Goal: Book appointment/travel/reservation

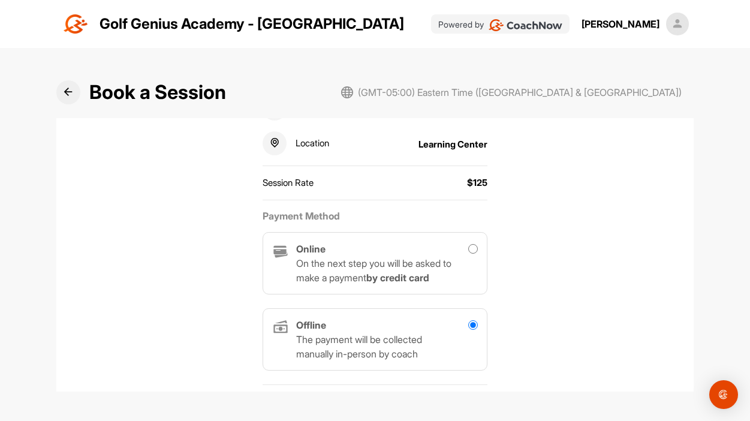
scroll to position [245, 0]
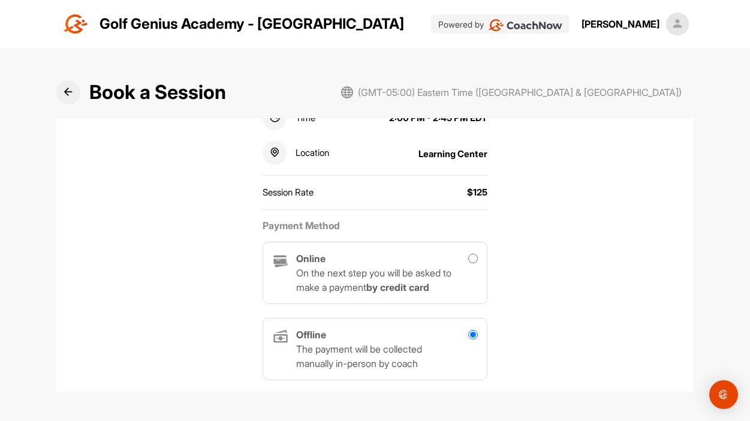
click at [399, 269] on p "On the next step you will be asked to make a payment by credit card" at bounding box center [377, 280] width 163 height 29
radio input "true"
radio input "false"
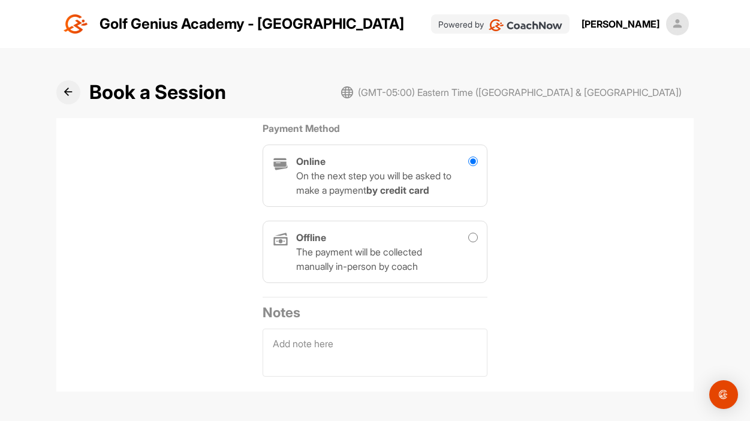
scroll to position [348, 0]
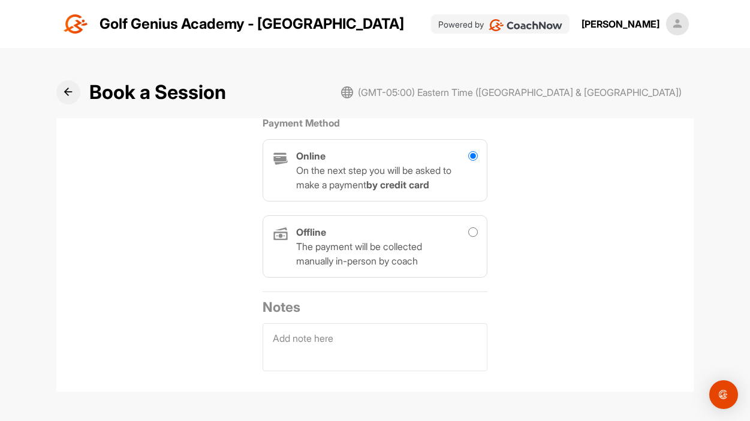
click at [422, 261] on p "The payment will be collected manually in-person by coach" at bounding box center [377, 253] width 163 height 29
radio input "false"
radio input "true"
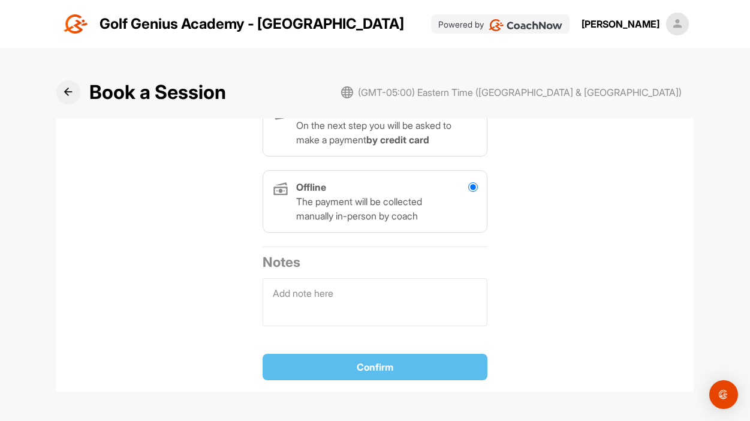
scroll to position [392, 0]
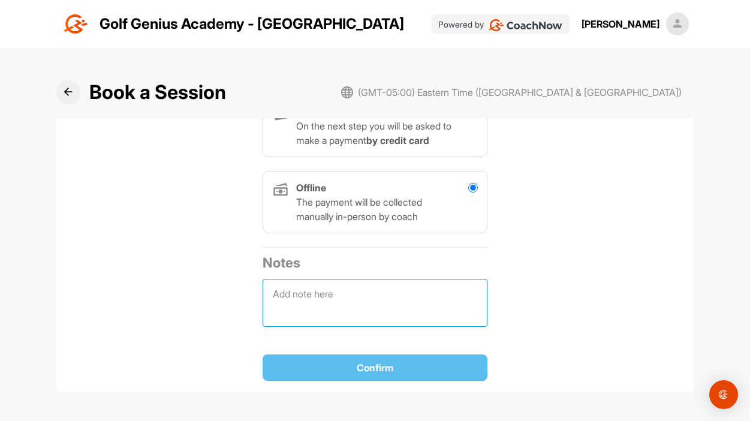
click at [356, 290] on textarea at bounding box center [375, 303] width 225 height 48
click at [359, 259] on h2 "Notes" at bounding box center [375, 262] width 225 height 20
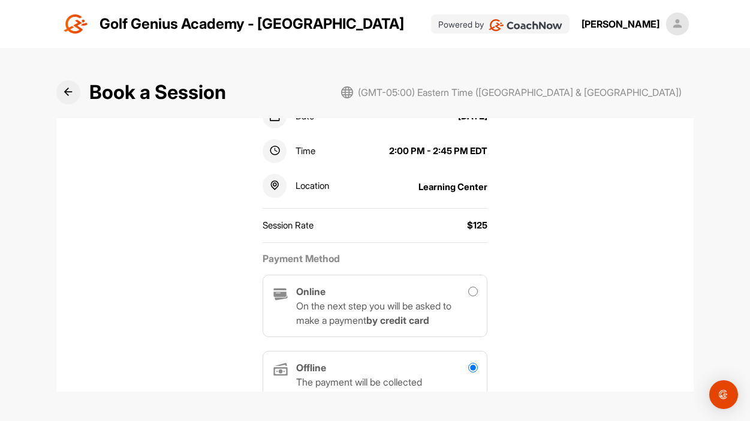
scroll to position [205, 0]
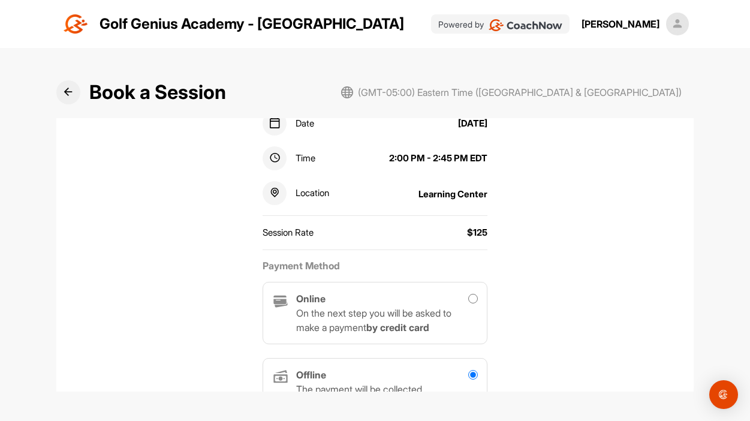
click at [363, 301] on div "Online On the next step you will be asked to make a payment by credit card" at bounding box center [377, 312] width 163 height 43
radio input "true"
radio input "false"
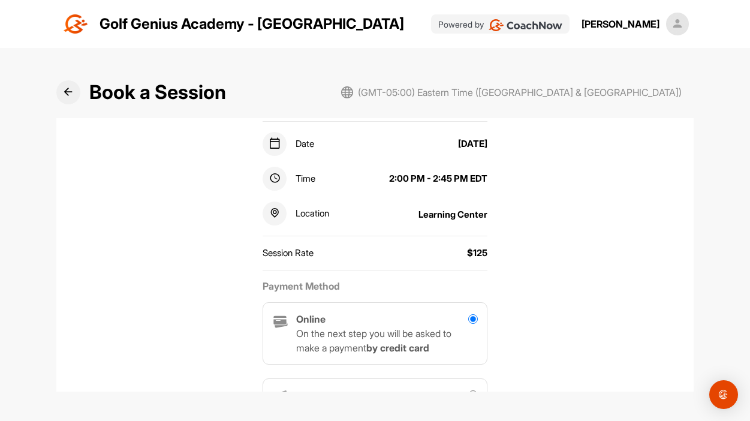
scroll to position [424, 0]
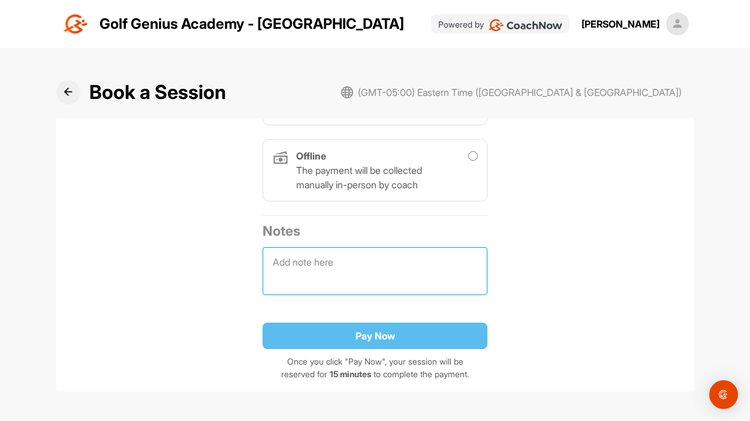
click at [365, 288] on textarea at bounding box center [375, 271] width 225 height 48
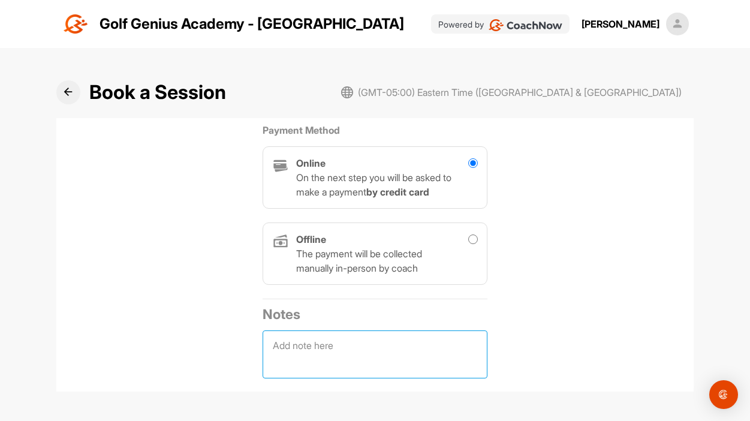
scroll to position [335, 0]
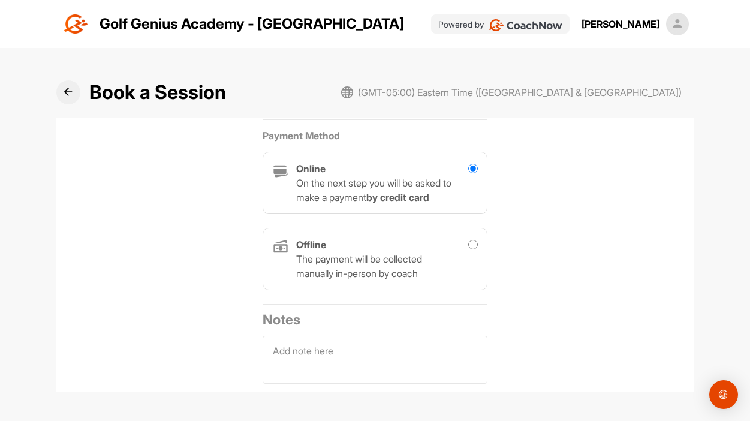
click at [530, 343] on div "Session 45 Minutes - Adult Coach [PERSON_NAME] Facility Golf Genius Academy - […" at bounding box center [374, 131] width 613 height 524
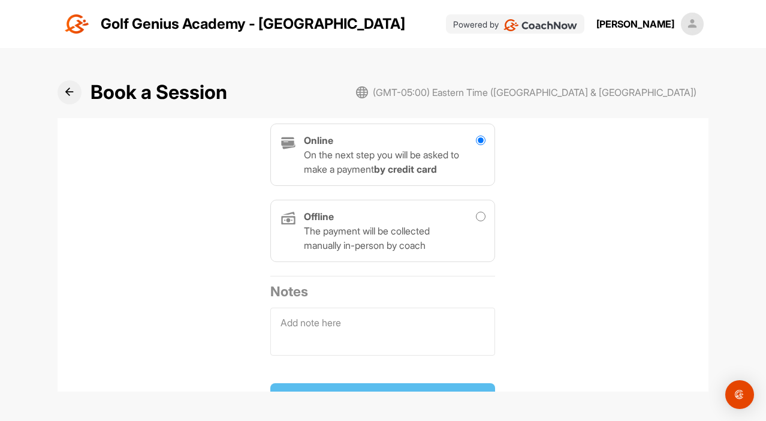
scroll to position [424, 0]
